Goal: Task Accomplishment & Management: Use online tool/utility

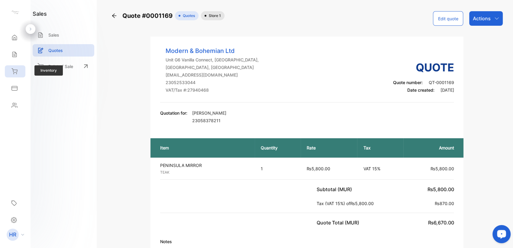
click at [17, 66] on div "Inventory" at bounding box center [15, 71] width 21 height 12
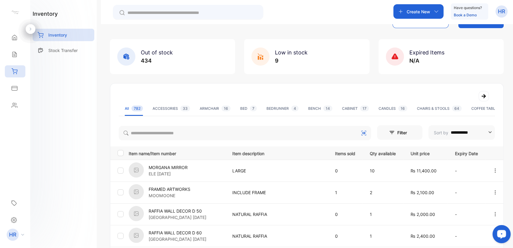
scroll to position [34, 0]
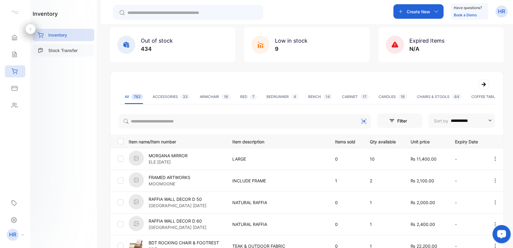
click at [67, 54] on div "Stock Transfer" at bounding box center [64, 50] width 62 height 12
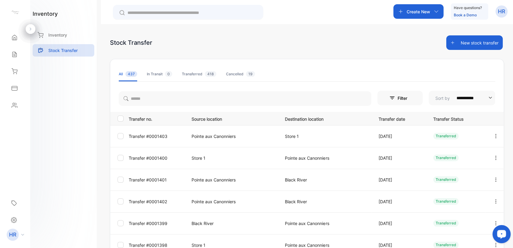
click at [483, 47] on button "New stock transfer" at bounding box center [474, 42] width 56 height 14
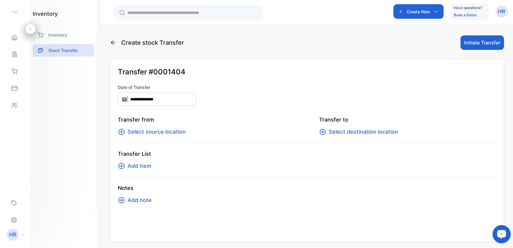
click at [181, 129] on span "Select source location" at bounding box center [156, 131] width 58 height 8
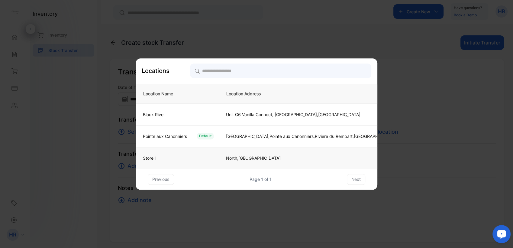
click at [164, 162] on td "Store 1" at bounding box center [177, 158] width 83 height 22
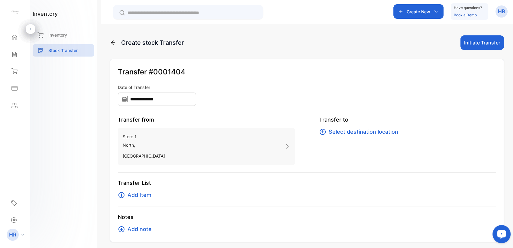
click at [381, 130] on span "Select destination location" at bounding box center [362, 131] width 69 height 8
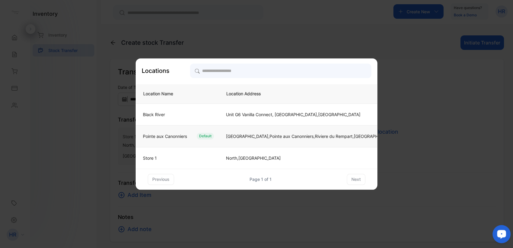
click at [226, 136] on td "[GEOGRAPHIC_DATA],[GEOGRAPHIC_DATA], [GEOGRAPHIC_DATA], [GEOGRAPHIC_DATA], [GEO…" at bounding box center [310, 136] width 182 height 22
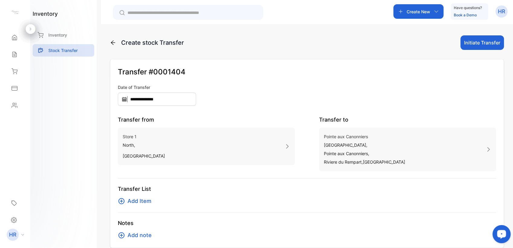
click at [135, 201] on span "Add Item" at bounding box center [139, 201] width 24 height 8
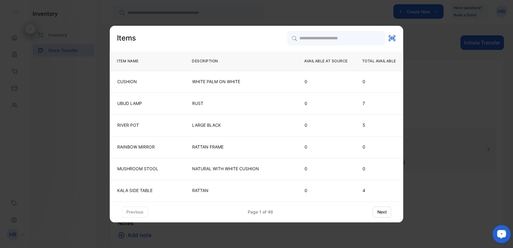
click at [242, 104] on p "RUST" at bounding box center [240, 103] width 97 height 6
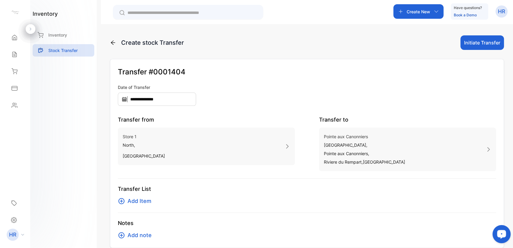
click at [139, 204] on span "Add Item" at bounding box center [139, 201] width 24 height 8
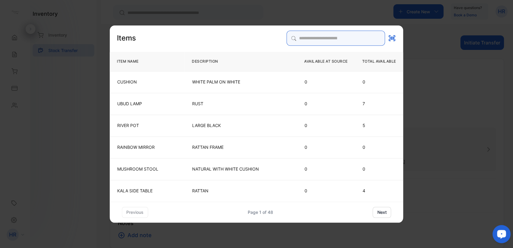
click at [291, 37] on input "search" at bounding box center [335, 37] width 98 height 15
type input "****"
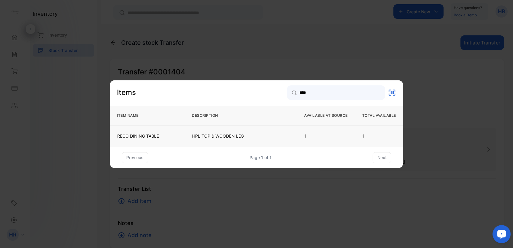
click at [227, 133] on p "HPL TOP & WOODEN LEG" at bounding box center [240, 136] width 97 height 6
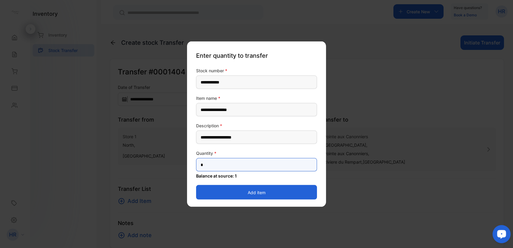
drag, startPoint x: 176, startPoint y: 168, endPoint x: 166, endPoint y: 167, distance: 9.7
click at [166, 247] on div "**********" at bounding box center [307, 248] width 394 height 0
type input "**"
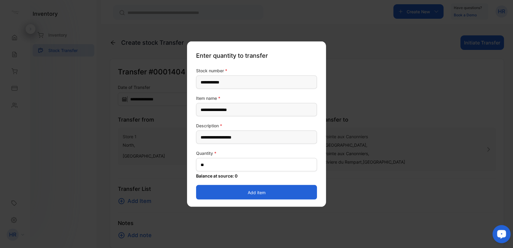
click at [233, 190] on button "Add item" at bounding box center [256, 192] width 121 height 14
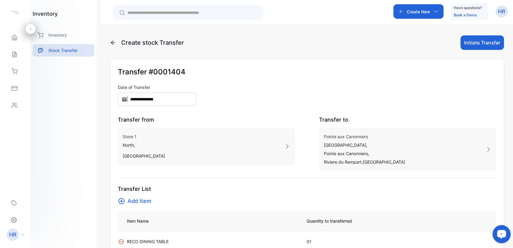
click at [468, 45] on button "Initiate Transfer" at bounding box center [481, 42] width 43 height 14
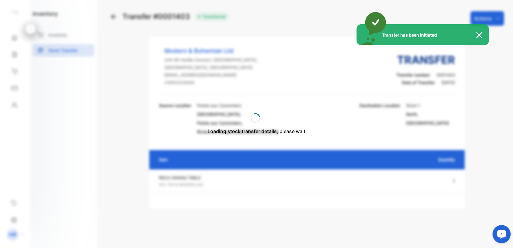
click at [479, 36] on img at bounding box center [481, 34] width 13 height 7
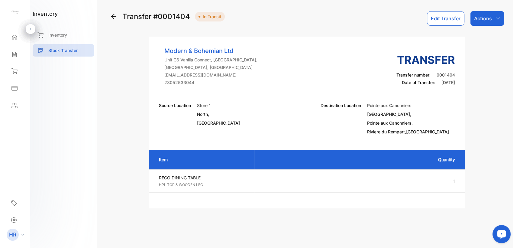
click at [488, 20] on p "Actions" at bounding box center [483, 18] width 18 height 7
click at [477, 35] on div "Mark as Transferred" at bounding box center [472, 38] width 61 height 12
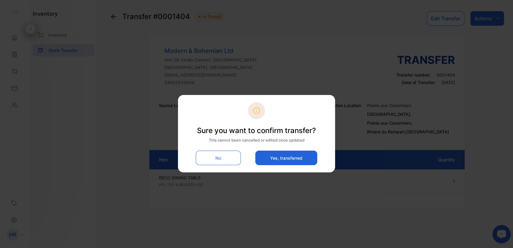
click at [280, 159] on button "Yes, transferred" at bounding box center [286, 157] width 62 height 14
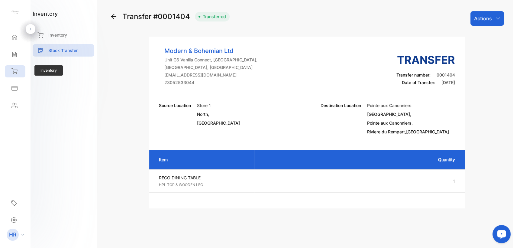
click at [18, 75] on div "Inventory" at bounding box center [15, 71] width 21 height 12
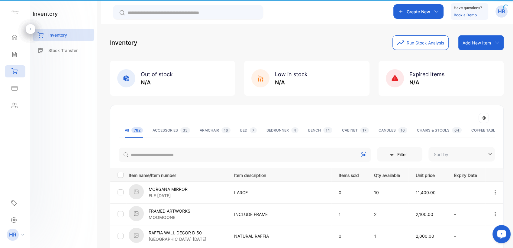
type input "**********"
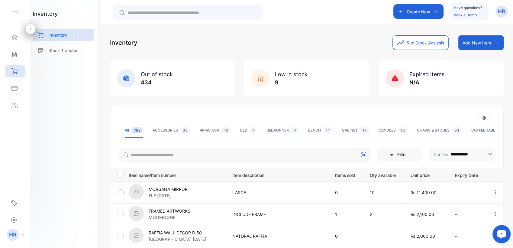
click at [75, 43] on div "Inventory" at bounding box center [64, 36] width 62 height 15
click at [75, 50] on p "Stock Transfer" at bounding box center [62, 50] width 29 height 6
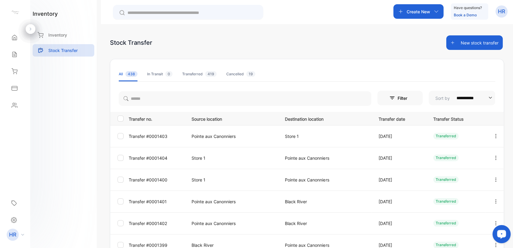
click at [494, 135] on icon "button" at bounding box center [495, 135] width 5 height 5
click at [59, 139] on div "inventory Inventory Stock Transfer" at bounding box center [63, 124] width 66 height 248
click at [162, 176] on p "Transfer #0001400" at bounding box center [156, 179] width 55 height 6
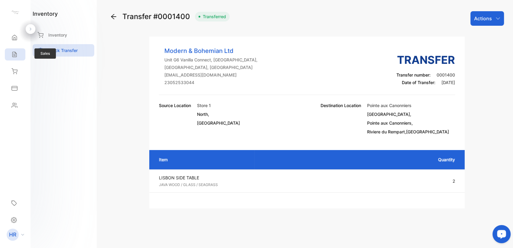
click at [19, 56] on div "Sales" at bounding box center [15, 54] width 21 height 12
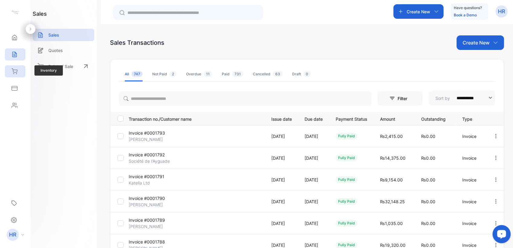
click at [17, 71] on icon at bounding box center [14, 71] width 6 height 6
